Goal: Transaction & Acquisition: Subscribe to service/newsletter

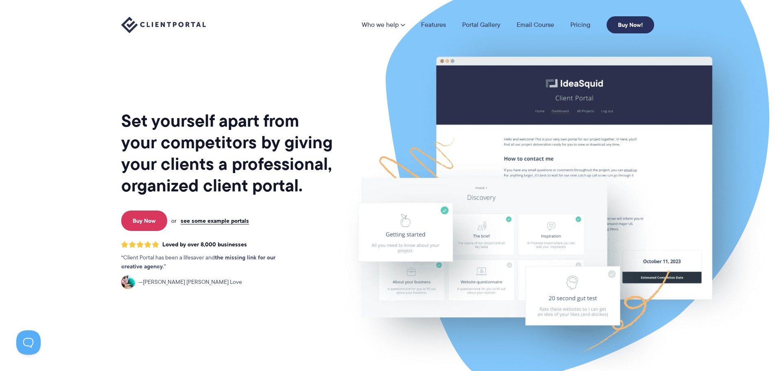
click at [624, 24] on link "Buy Now!" at bounding box center [631, 24] width 48 height 17
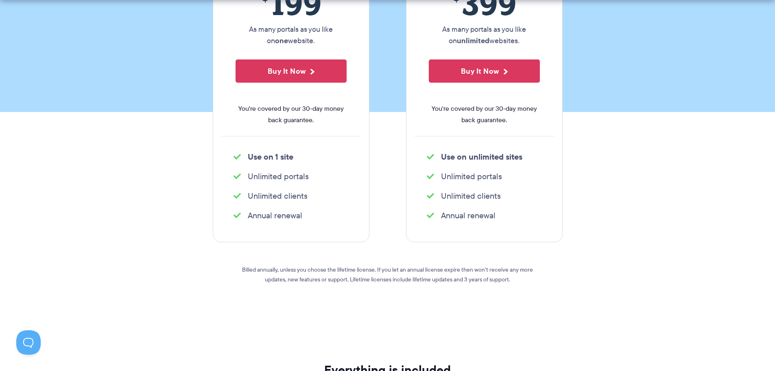
scroll to position [204, 0]
